Goal: Task Accomplishment & Management: Manage account settings

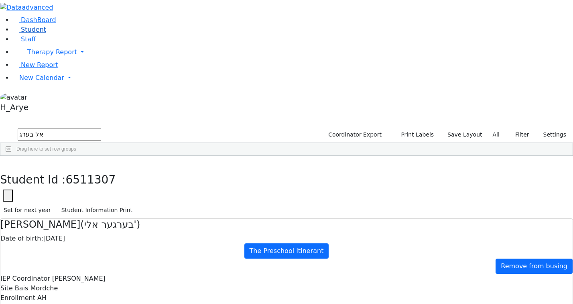
click at [46, 33] on link "Student" at bounding box center [29, 30] width 33 height 8
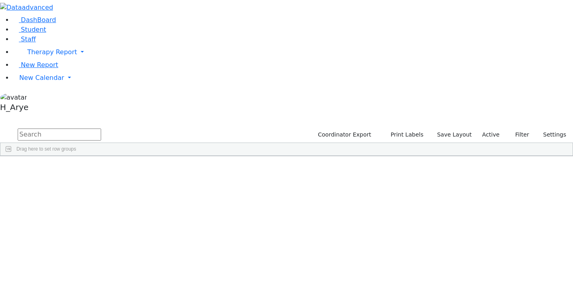
click at [324, 143] on div "Drag here to set row groups" at bounding box center [286, 149] width 572 height 13
click at [45, 86] on link "New Calendar" at bounding box center [293, 78] width 560 height 16
click at [46, 99] on link "Calendar" at bounding box center [31, 94] width 29 height 10
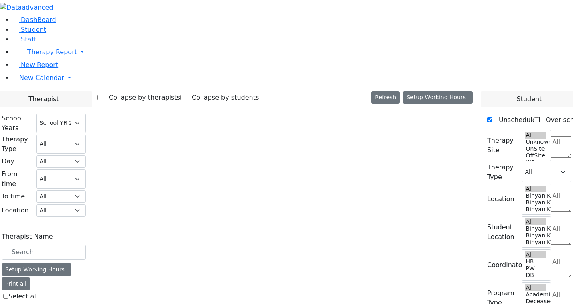
select select "212"
select select "1"
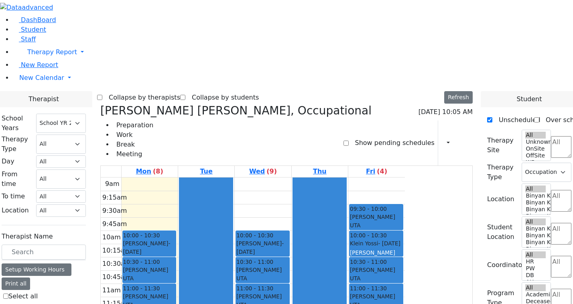
click at [100, 104] on icon at bounding box center [100, 110] width 0 height 13
select select
checkbox input "false"
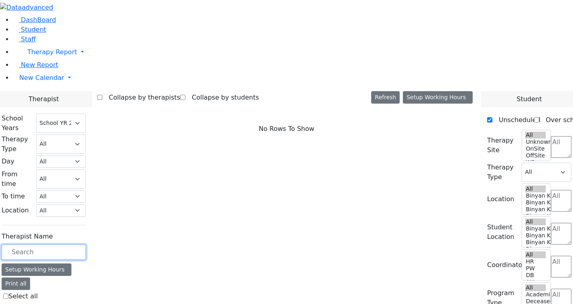
click at [86, 244] on input "text" at bounding box center [44, 251] width 84 height 15
type input "Meh"
click at [62, 303] on label "Mehl Miriam" at bounding box center [34, 309] width 53 height 10
click at [8, 303] on input "Mehl Miriam" at bounding box center [5, 308] width 5 height 5
checkbox input "true"
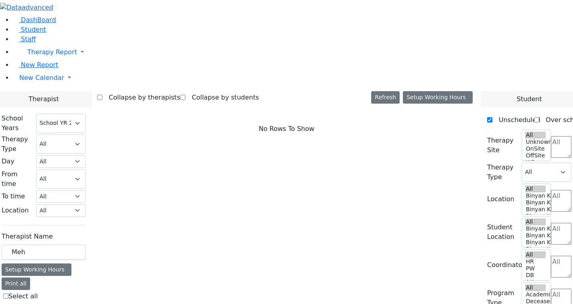
select select "1"
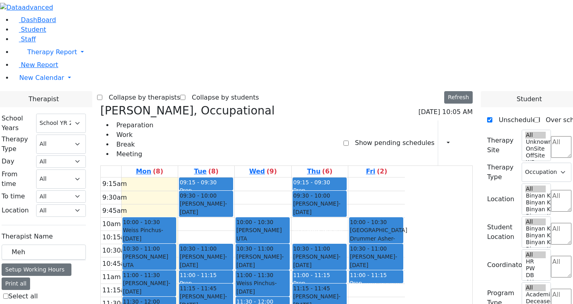
click at [100, 303] on div "0" at bounding box center [95, 309] width 7 height 10
click at [103, 303] on div "31 0" at bounding box center [91, 309] width 24 height 10
click at [442, 136] on button "button" at bounding box center [446, 143] width 9 height 14
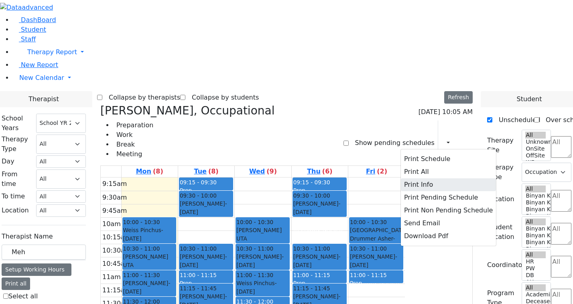
click at [450, 178] on button "Print Info" at bounding box center [448, 184] width 95 height 13
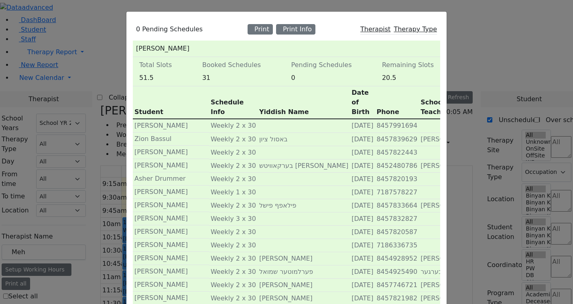
click at [67, 61] on div "0 Pending Schedules Print Print Info Therapist Therapy Type Mehl Miriam Total S…" at bounding box center [286, 152] width 573 height 304
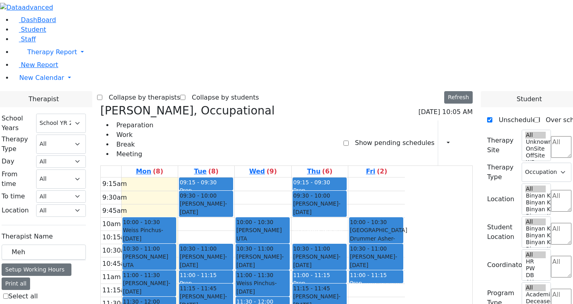
click at [46, 33] on link "Student" at bounding box center [29, 30] width 33 height 8
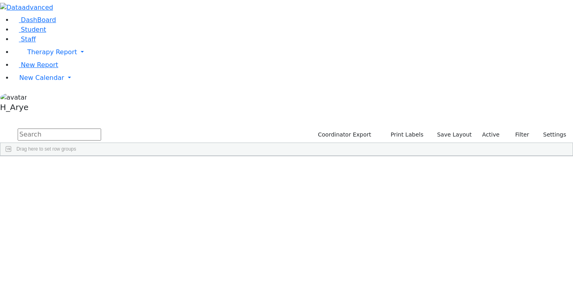
click at [101, 128] on input "text" at bounding box center [60, 134] width 84 height 12
type input "Shi sp"
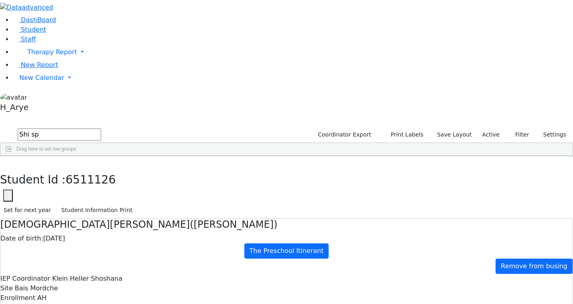
scroll to position [114, 0]
click at [122, 275] on span "Klein Heller Shoshana" at bounding box center [87, 279] width 70 height 8
